Goal: Task Accomplishment & Management: Manage account settings

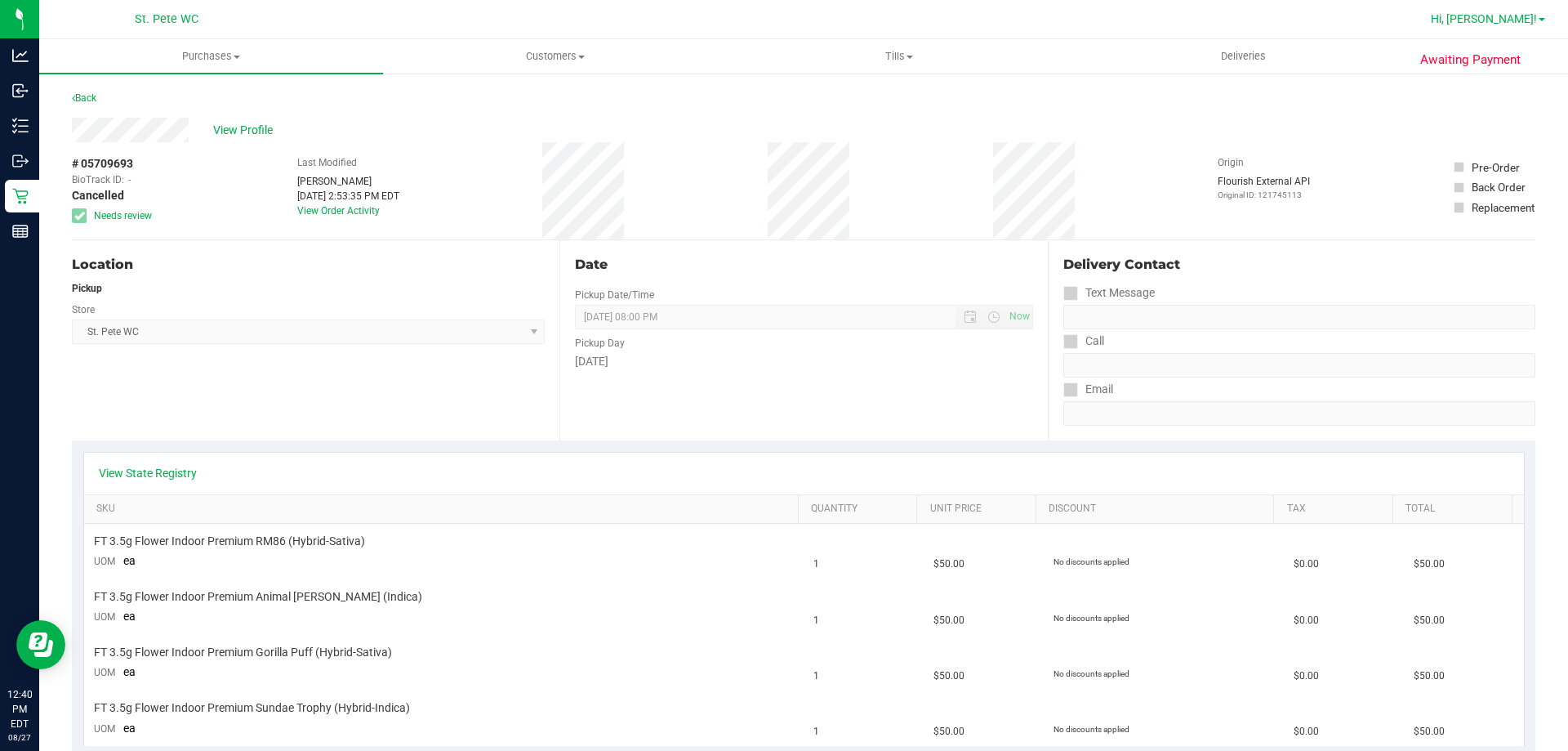
click at [1509, 17] on span "Hi, [PERSON_NAME]!" at bounding box center [1484, 19] width 106 height 13
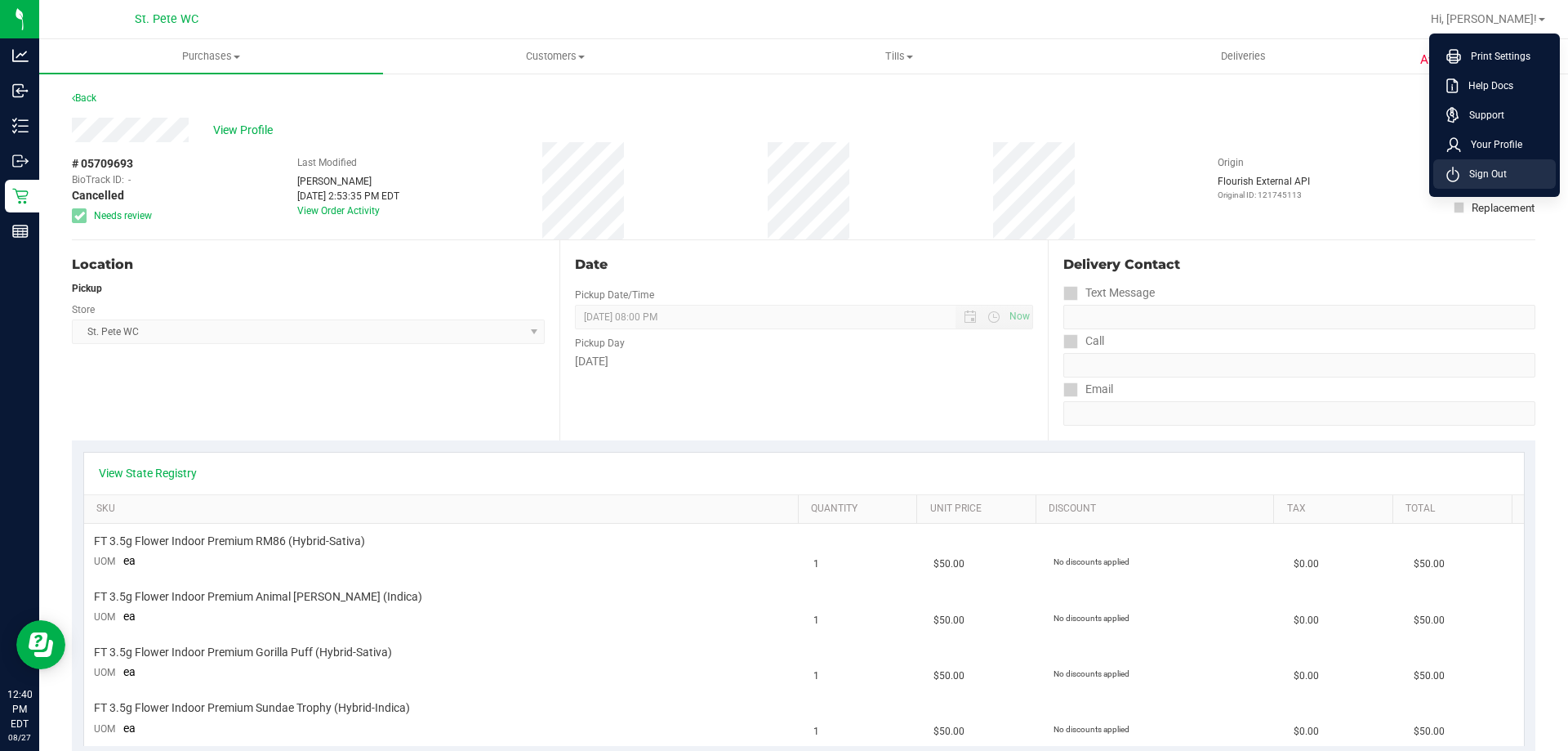
click at [1459, 185] on li "Sign Out" at bounding box center [1495, 173] width 123 height 29
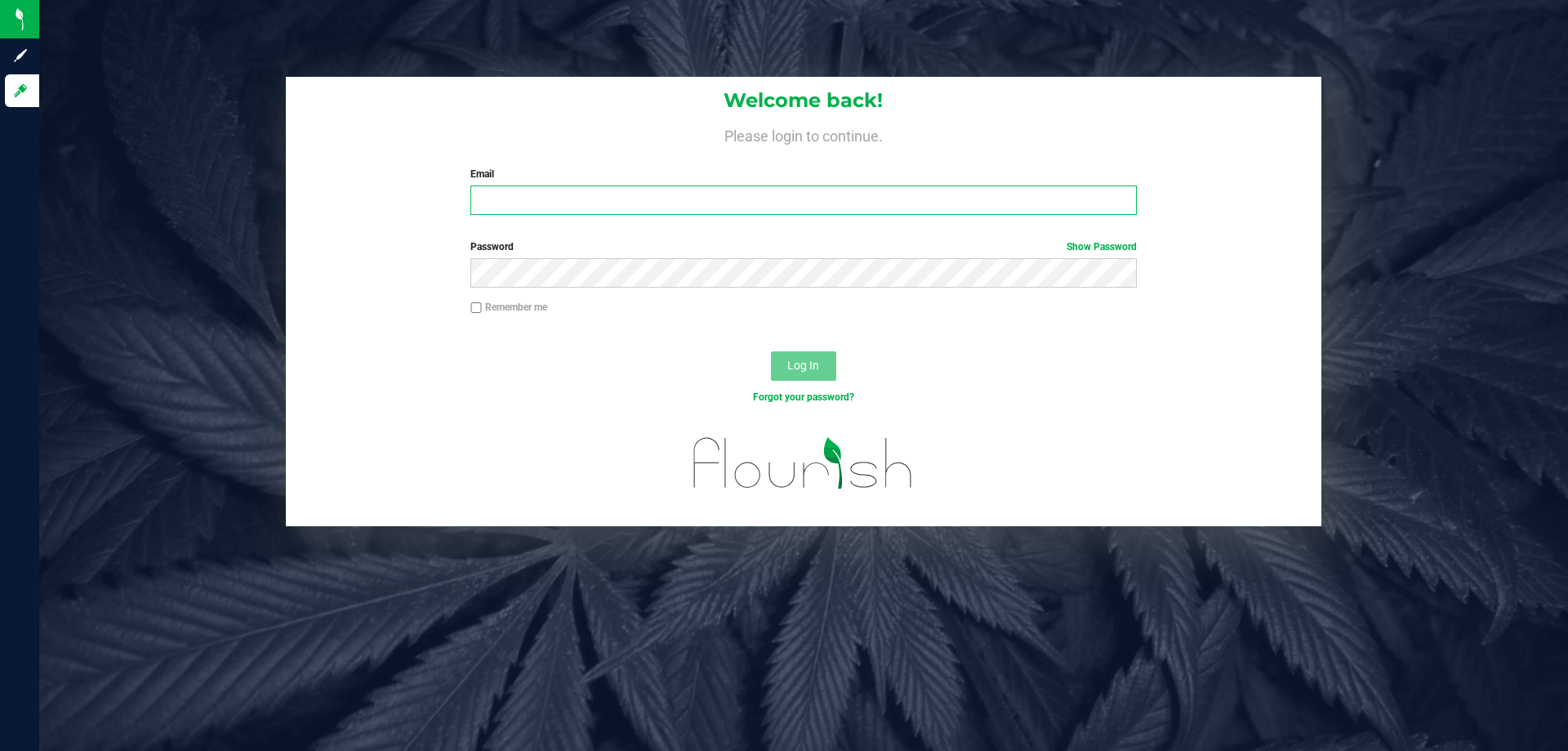
click at [804, 188] on input "Email" at bounding box center [803, 200] width 665 height 29
type input "COliva-Knauf@liveparallel.com"
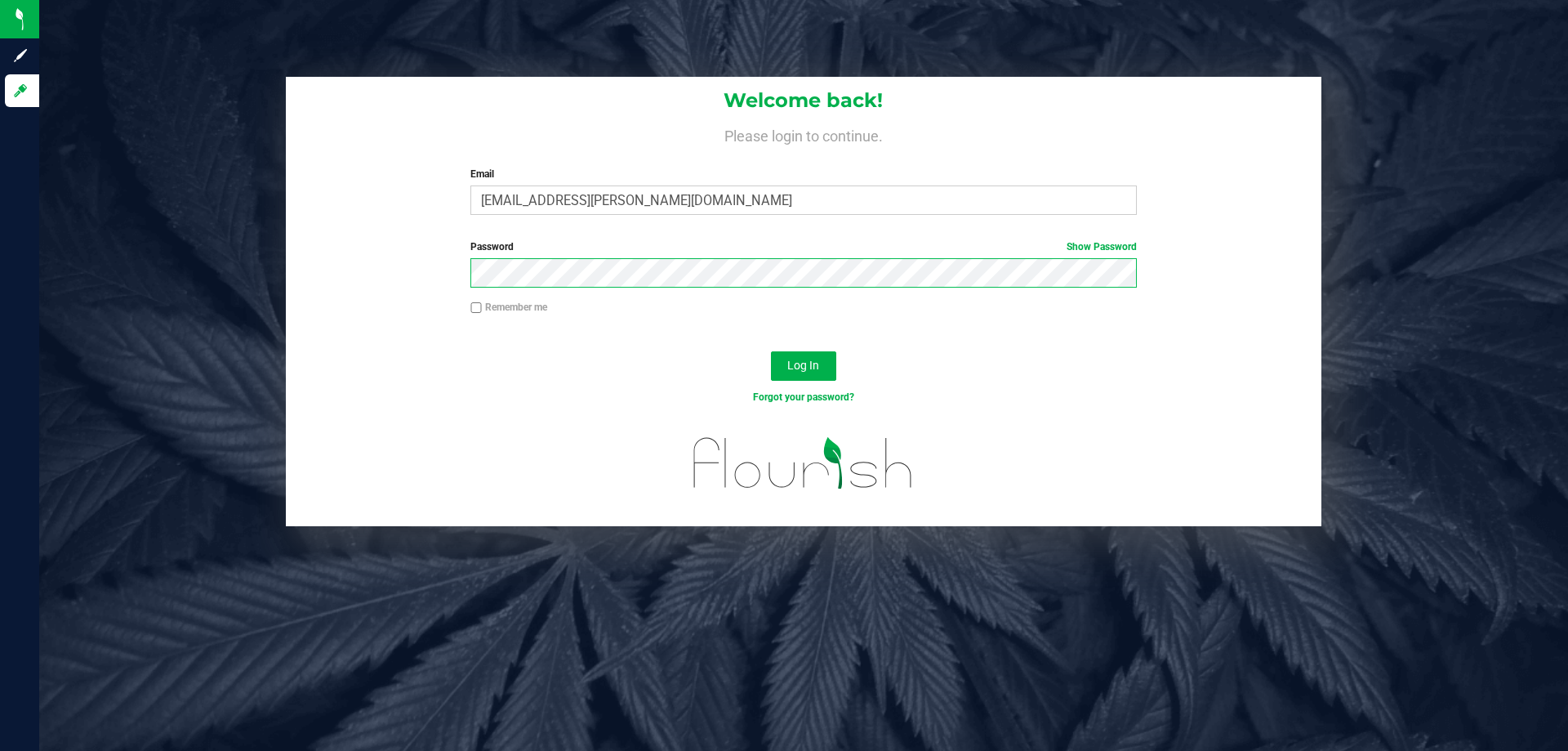
click at [771, 352] on button "Log In" at bounding box center [804, 366] width 66 height 29
